Goal: Navigation & Orientation: Understand site structure

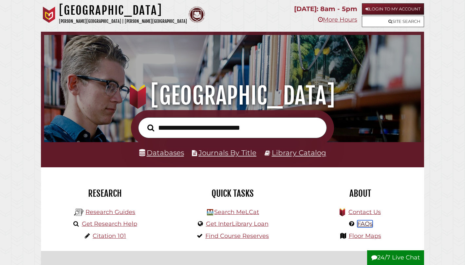
click at [363, 223] on link "FAQs" at bounding box center [364, 223] width 15 height 7
click at [361, 213] on link "Contact Us" at bounding box center [364, 212] width 32 height 7
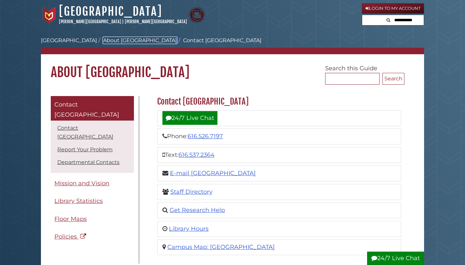
click at [125, 41] on link "About [GEOGRAPHIC_DATA]" at bounding box center [140, 40] width 74 height 6
click at [107, 39] on link "About Hekman Library" at bounding box center [140, 40] width 74 height 6
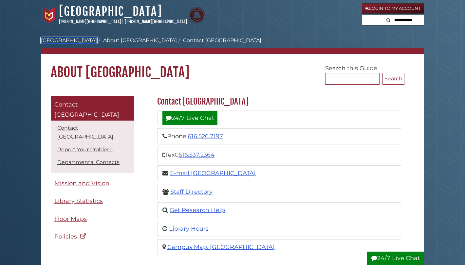
click at [69, 40] on link "[GEOGRAPHIC_DATA]" at bounding box center [69, 40] width 56 height 6
